Goal: Task Accomplishment & Management: Manage account settings

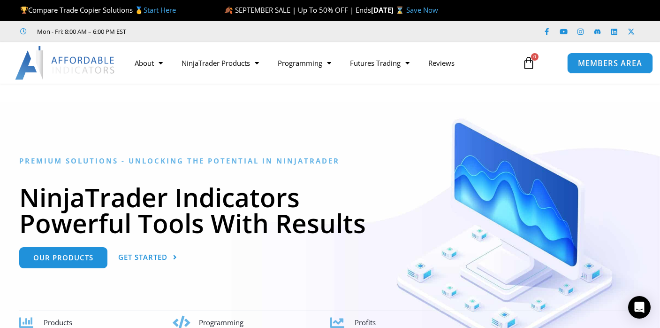
click at [581, 67] on span "MEMBERS AREA" at bounding box center [610, 63] width 64 height 8
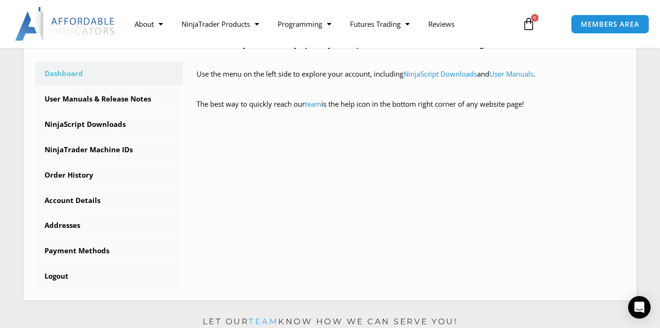
scroll to position [261, 0]
click at [90, 179] on link "Order History" at bounding box center [108, 174] width 147 height 24
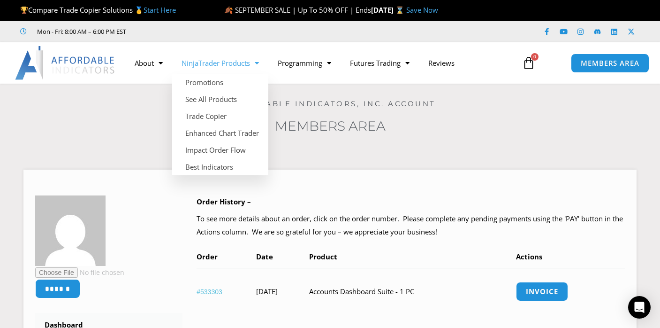
click at [245, 64] on link "NinjaTrader Products" at bounding box center [220, 63] width 96 height 22
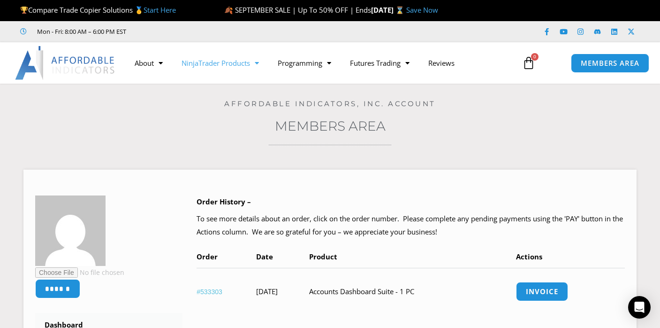
scroll to position [15, 0]
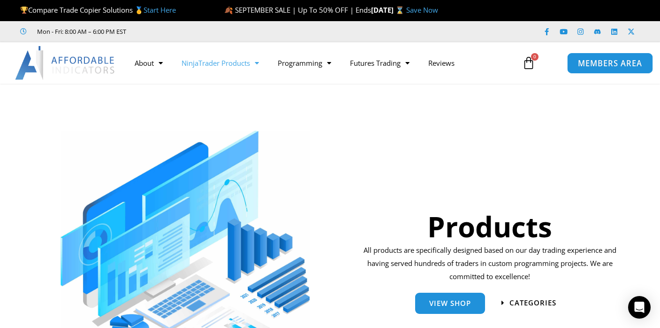
click at [607, 66] on span "MEMBERS AREA" at bounding box center [610, 63] width 64 height 8
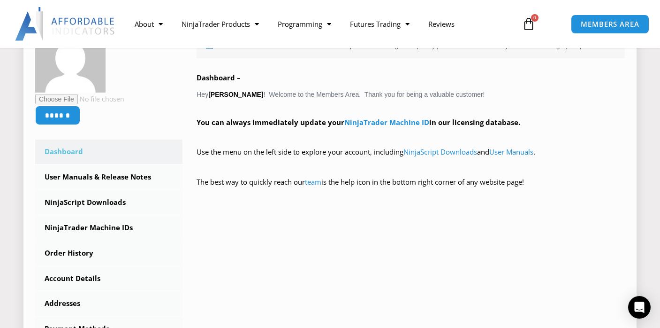
scroll to position [185, 0]
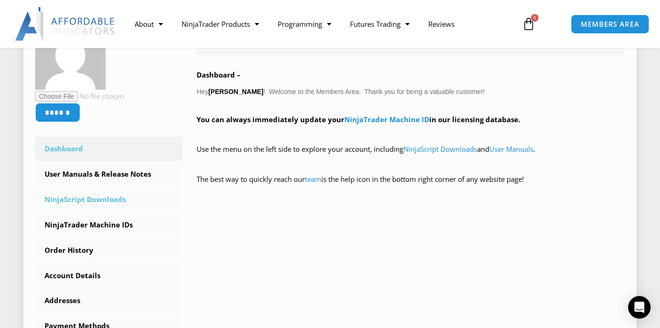
click at [98, 198] on link "NinjaScript Downloads" at bounding box center [108, 199] width 147 height 24
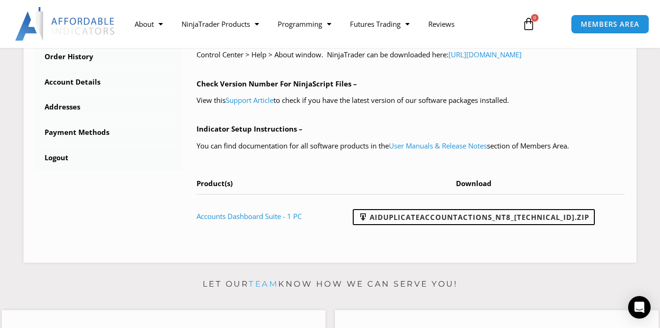
scroll to position [370, 0]
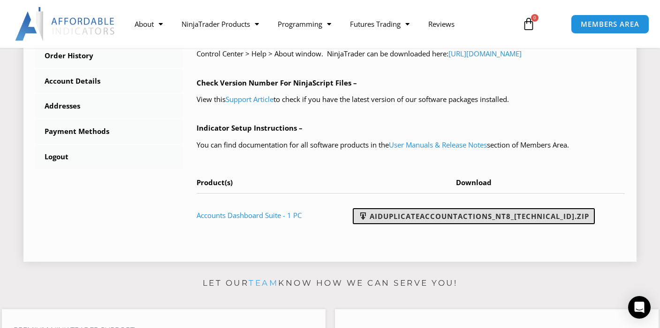
click at [414, 215] on link "AIDuplicateAccountActions_NT8_25.9.24.1.zip" at bounding box center [474, 216] width 242 height 16
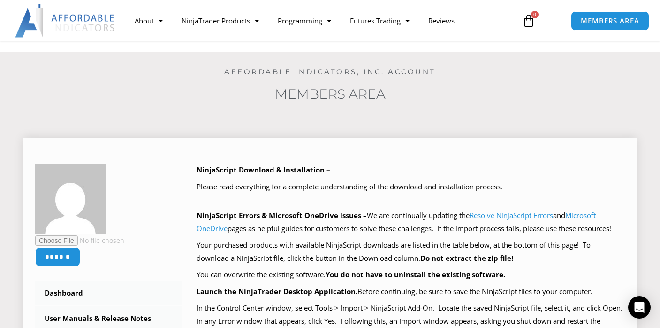
scroll to position [0, 0]
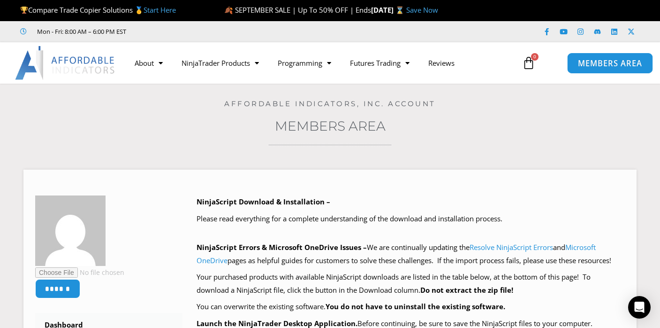
click at [586, 62] on span "MEMBERS AREA" at bounding box center [610, 63] width 64 height 8
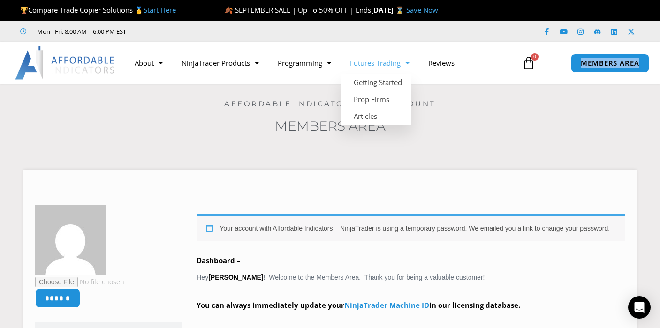
click at [404, 61] on span "Menu" at bounding box center [405, 63] width 9 height 16
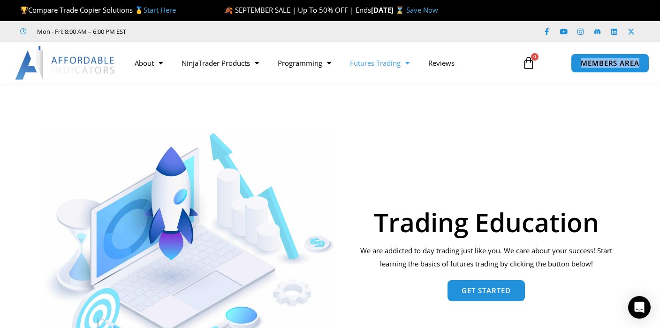
click at [531, 67] on icon at bounding box center [528, 62] width 13 height 13
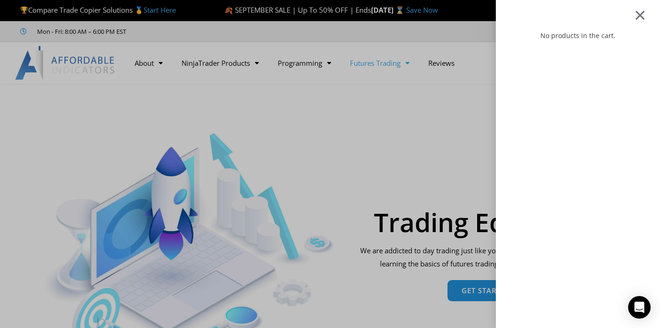
click at [646, 14] on div at bounding box center [641, 14] width 12 height 11
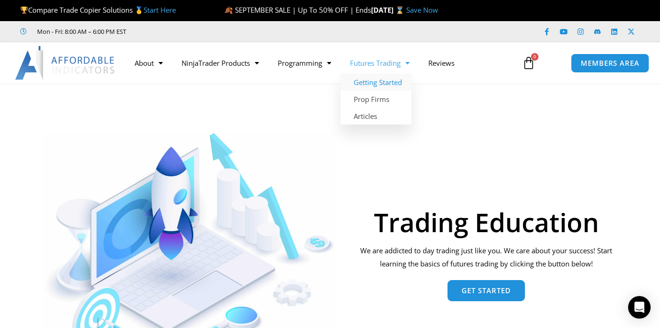
click at [405, 65] on span "Menu" at bounding box center [405, 63] width 9 height 16
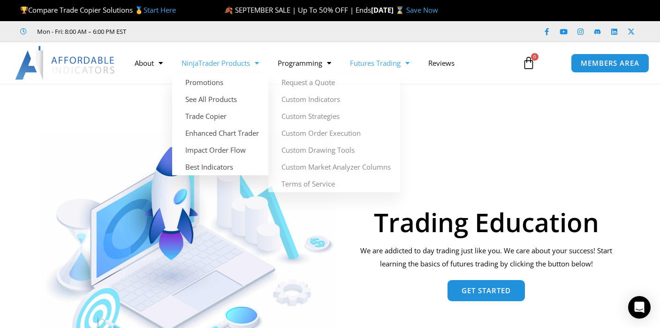
click at [259, 64] on span "Menu" at bounding box center [254, 63] width 9 height 16
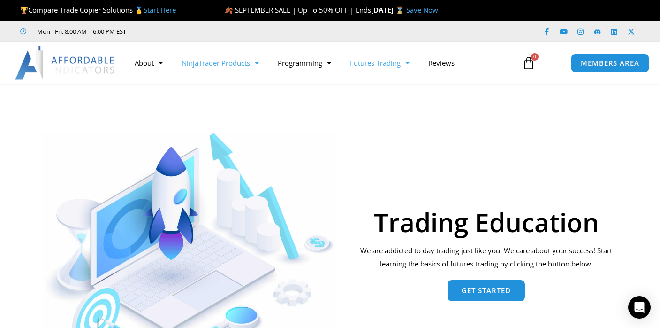
click at [259, 64] on span "Menu" at bounding box center [254, 63] width 9 height 16
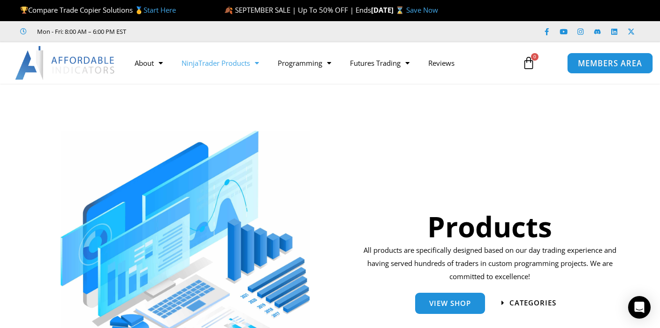
click at [599, 68] on link "MEMBERS AREA" at bounding box center [610, 62] width 86 height 21
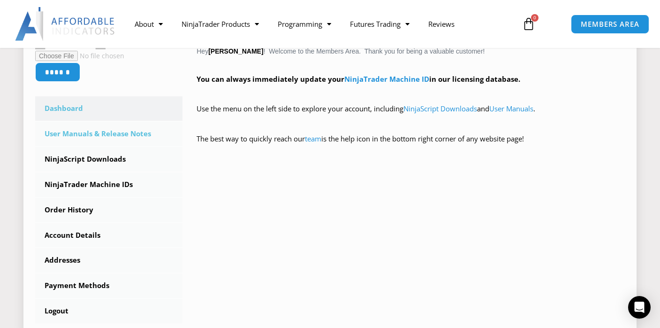
scroll to position [228, 0]
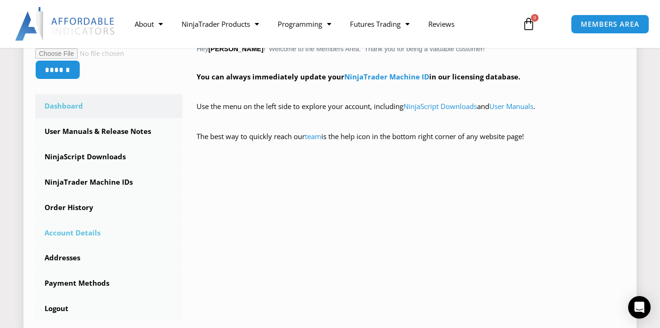
click at [88, 232] on link "Account Details" at bounding box center [108, 233] width 147 height 24
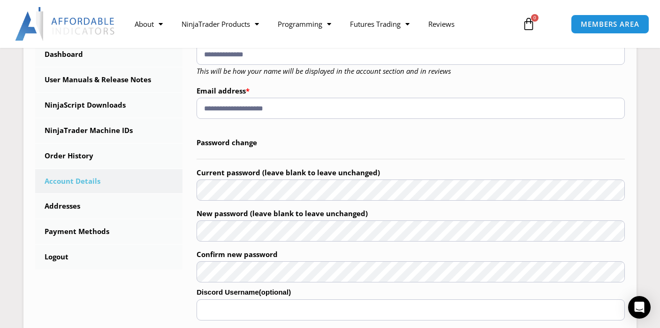
scroll to position [276, 0]
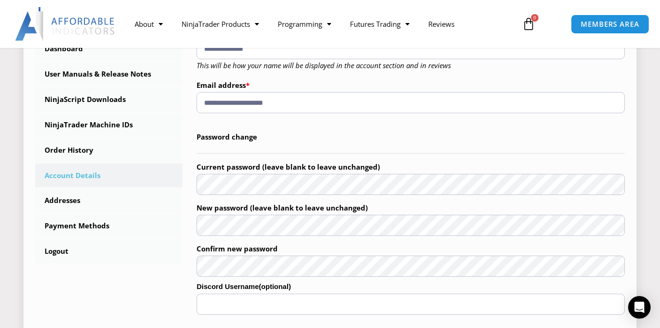
click at [421, 163] on label "Current password (leave blank to leave unchanged)" at bounding box center [411, 167] width 428 height 14
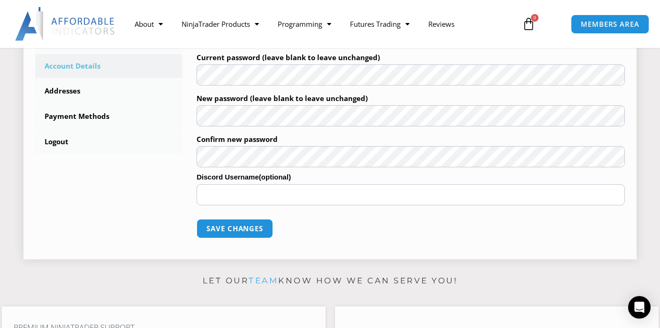
scroll to position [386, 0]
click at [257, 226] on button "Save changes" at bounding box center [235, 227] width 80 height 20
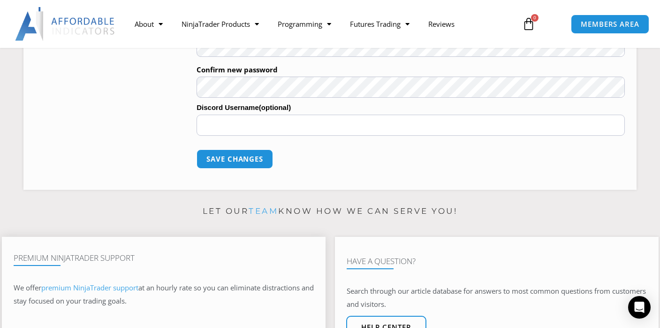
scroll to position [498, 0]
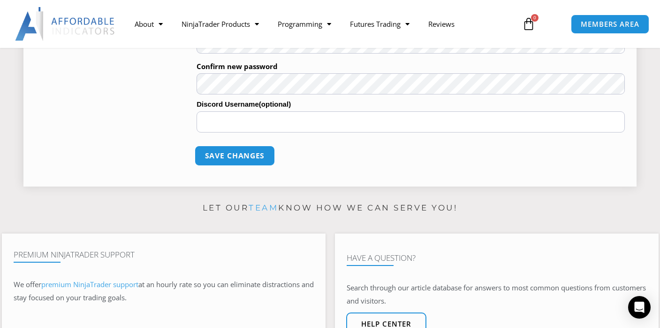
click at [229, 157] on button "Save changes" at bounding box center [235, 155] width 80 height 20
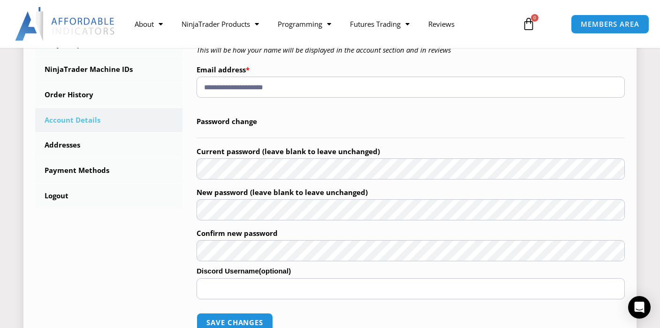
scroll to position [343, 0]
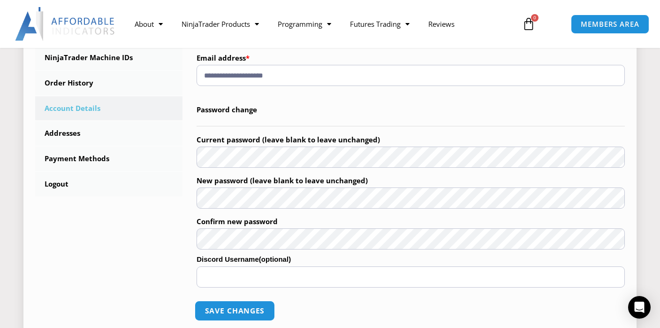
click at [217, 312] on button "Save changes" at bounding box center [235, 310] width 80 height 20
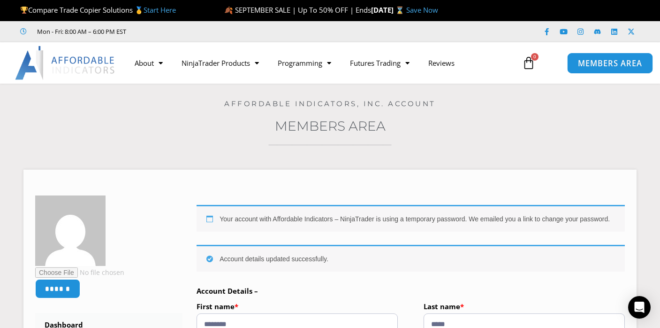
click at [588, 64] on span "MEMBERS AREA" at bounding box center [610, 63] width 64 height 8
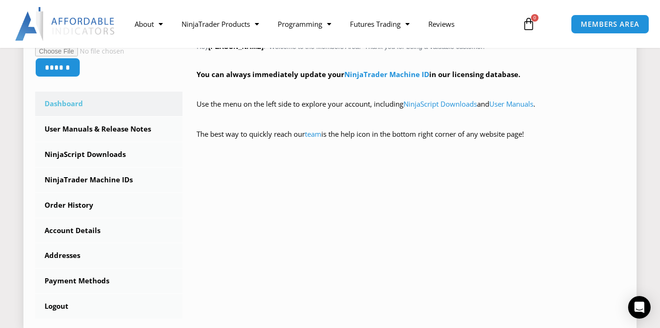
scroll to position [242, 0]
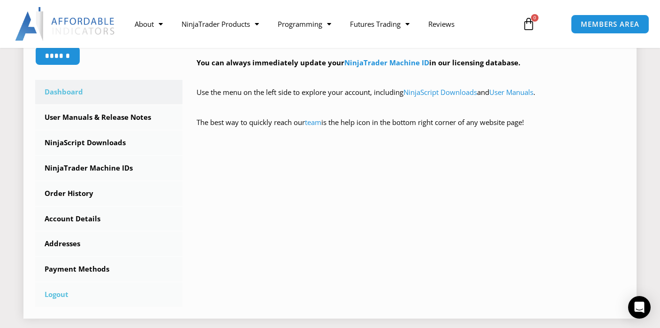
click at [63, 298] on link "Logout" at bounding box center [108, 294] width 147 height 24
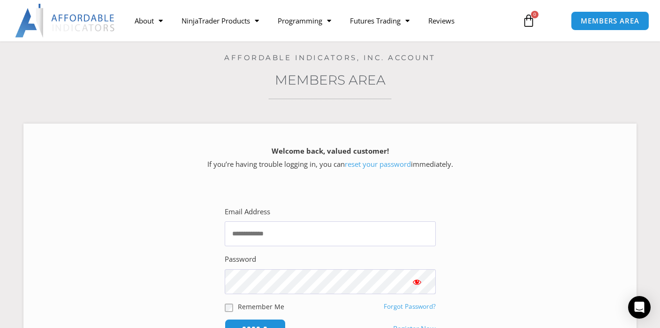
scroll to position [47, 0]
type input "**********"
click at [413, 283] on span "Show password" at bounding box center [417, 280] width 9 height 9
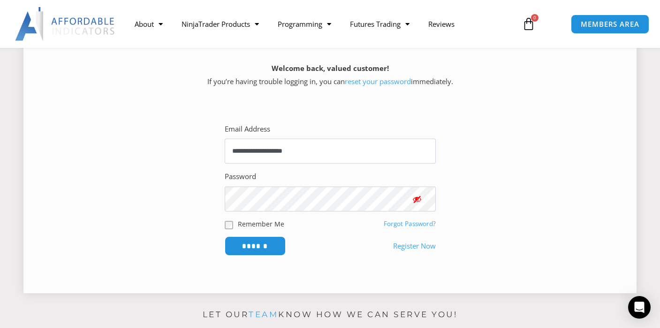
scroll to position [138, 0]
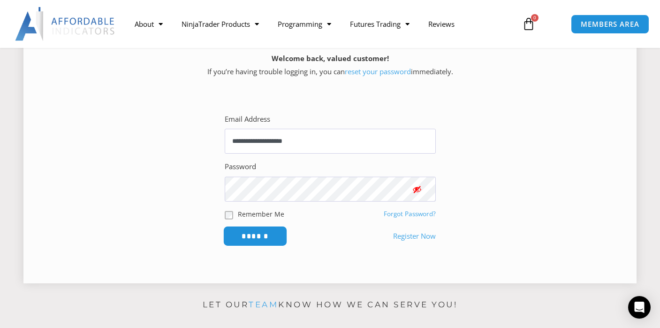
click at [278, 233] on input "******" at bounding box center [255, 236] width 64 height 20
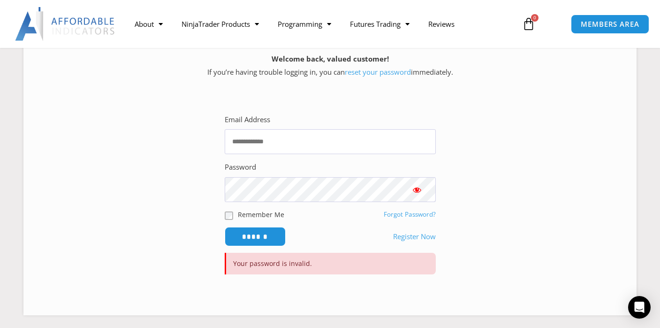
scroll to position [141, 0]
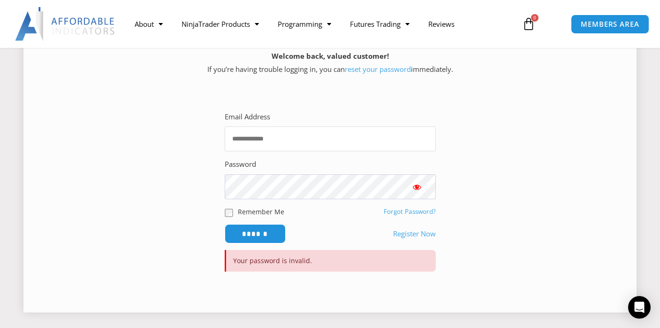
type input "**********"
click at [401, 212] on link "Forgot Password?" at bounding box center [410, 211] width 52 height 8
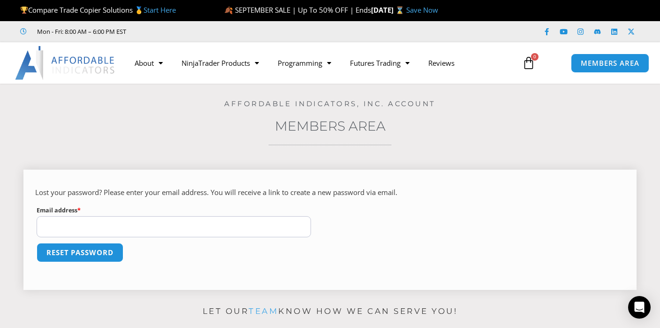
click at [245, 225] on input "Email address * Required" at bounding box center [174, 226] width 275 height 21
type input "**********"
click at [107, 253] on button "Reset password" at bounding box center [79, 252] width 91 height 20
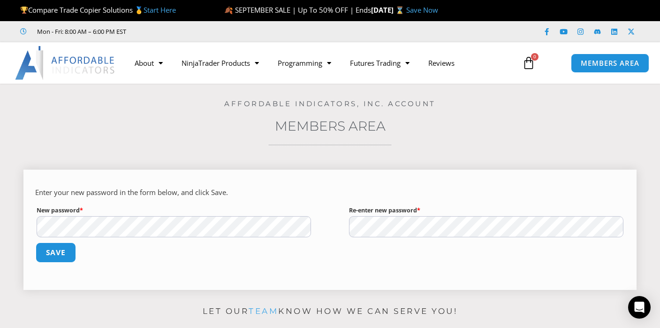
click at [64, 254] on button "Save" at bounding box center [56, 252] width 40 height 20
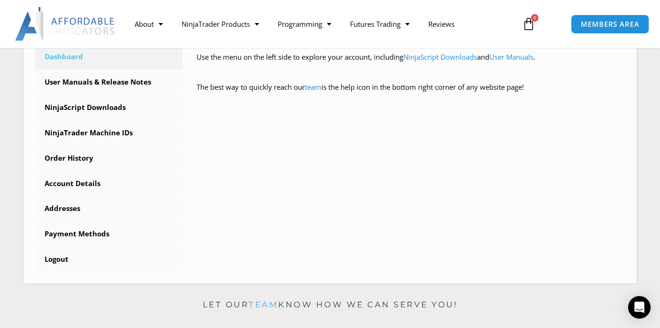
scroll to position [269, 0]
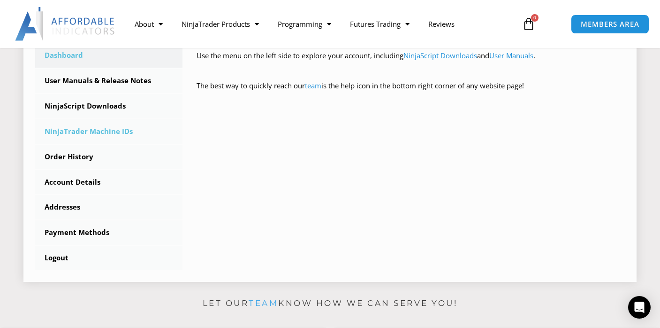
click at [99, 133] on link "NinjaTrader Machine IDs" at bounding box center [108, 131] width 147 height 24
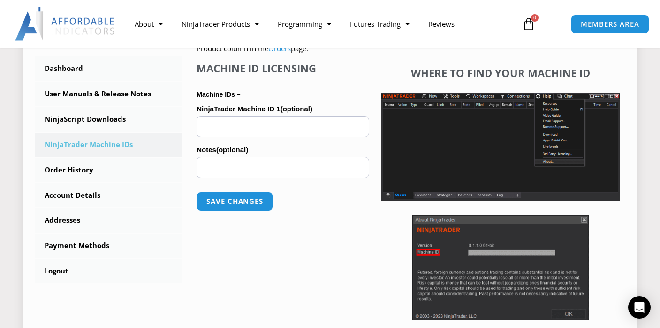
scroll to position [257, 0]
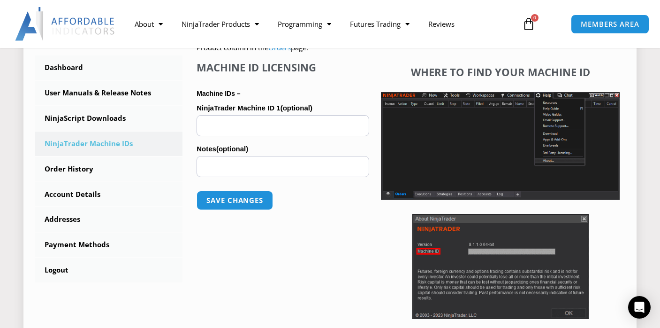
click at [202, 125] on input "NinjaTrader Machine ID 1 (optional)" at bounding box center [283, 125] width 173 height 21
paste input "**********"
type input "**********"
click at [229, 201] on button "Save changes" at bounding box center [235, 200] width 80 height 20
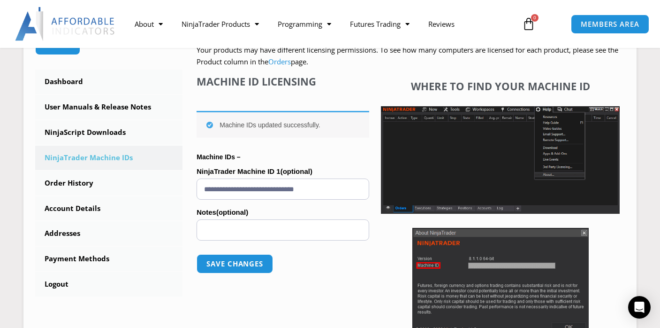
scroll to position [239, 0]
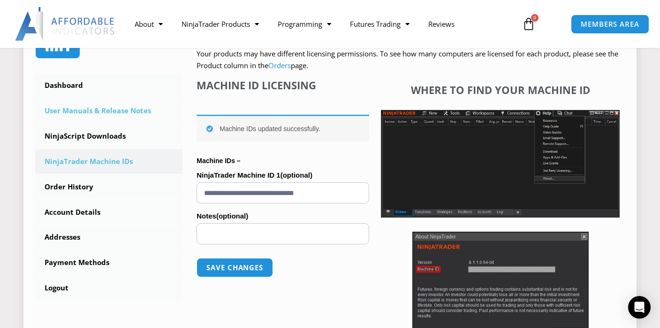
click at [138, 115] on link "User Manuals & Release Notes" at bounding box center [108, 111] width 147 height 24
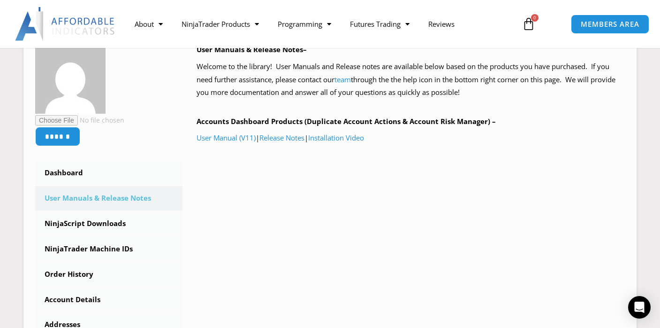
scroll to position [154, 0]
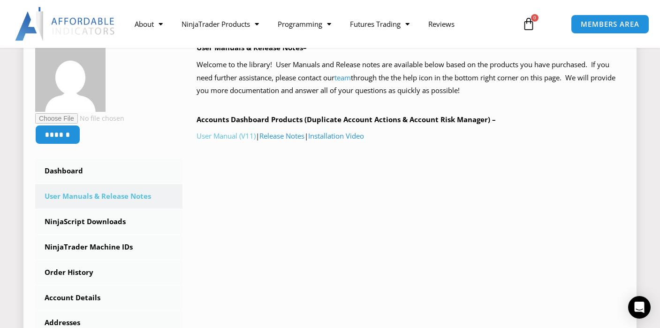
click at [250, 139] on link "User Manual (V11)" at bounding box center [226, 135] width 59 height 9
